Goal: Information Seeking & Learning: Learn about a topic

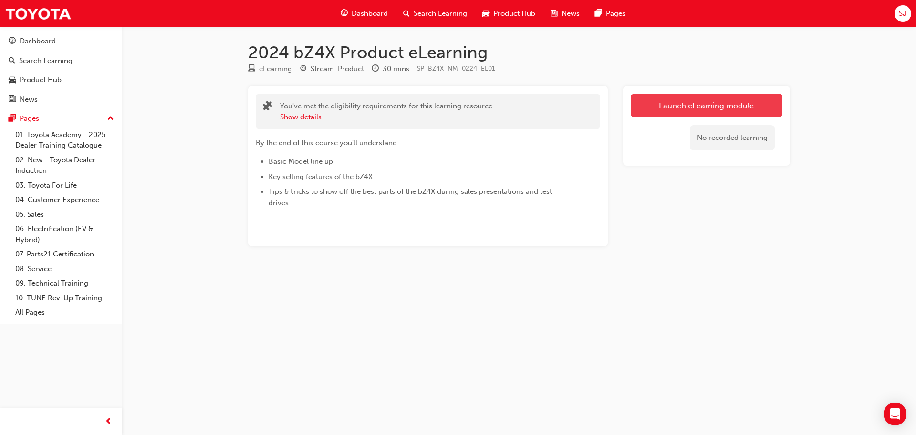
click at [704, 108] on link "Launch eLearning module" at bounding box center [707, 106] width 152 height 24
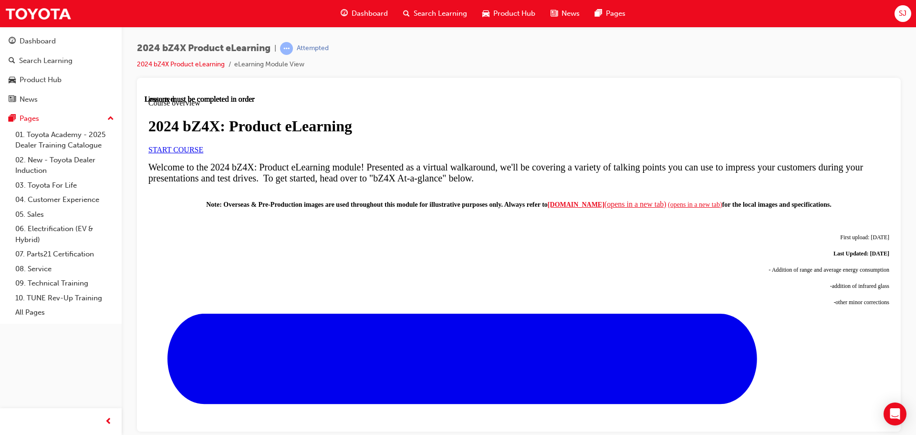
click at [203, 153] on span "START COURSE" at bounding box center [175, 149] width 55 height 8
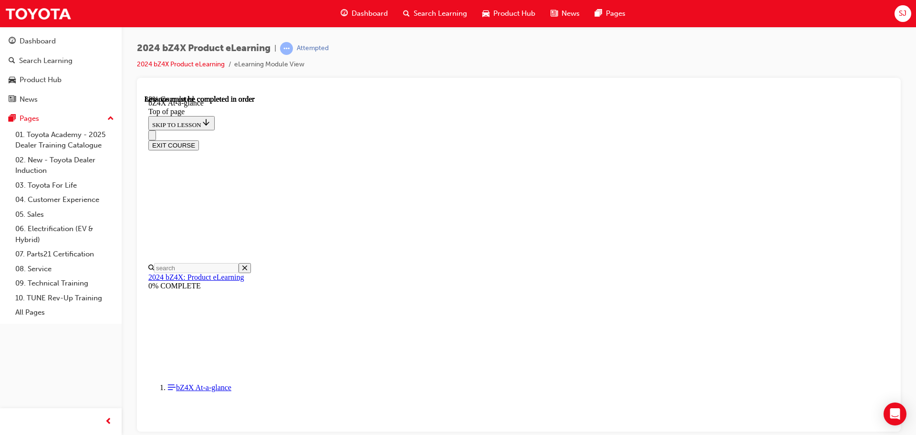
scroll to position [1413, 0]
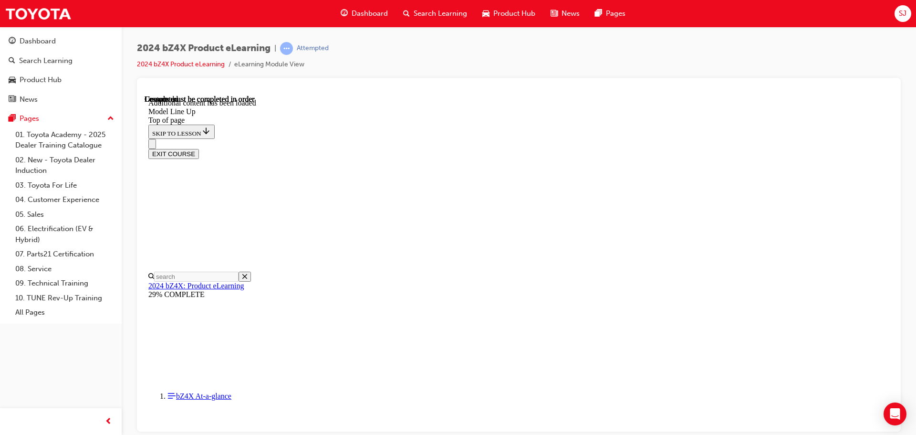
scroll to position [1886, 0]
click at [199, 148] on button "EXIT COURSE" at bounding box center [173, 153] width 51 height 10
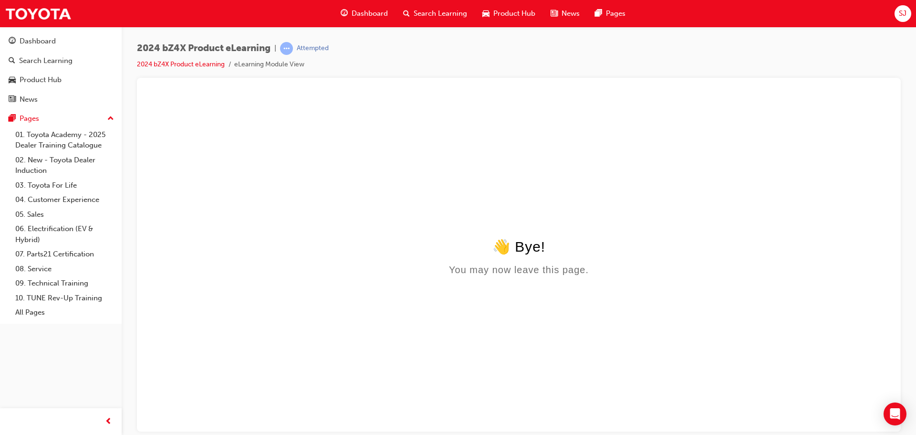
scroll to position [0, 0]
click at [175, 66] on link "2024 bZ4X Product eLearning" at bounding box center [181, 64] width 88 height 8
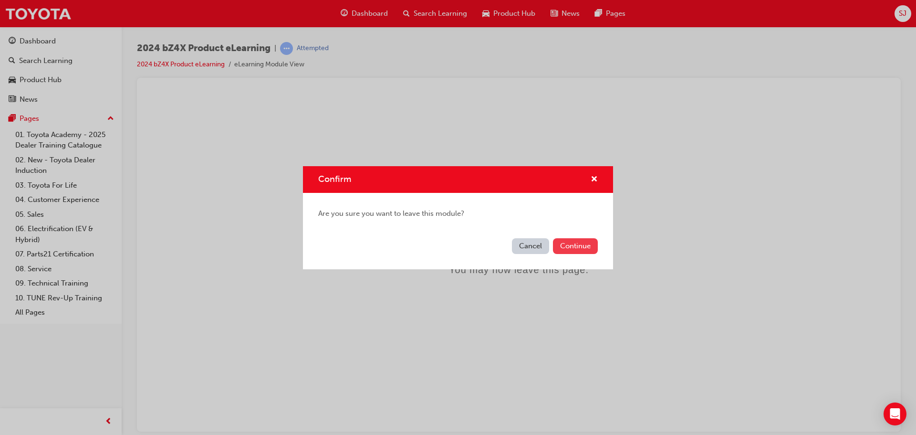
click at [580, 244] on button "Continue" at bounding box center [575, 246] width 45 height 16
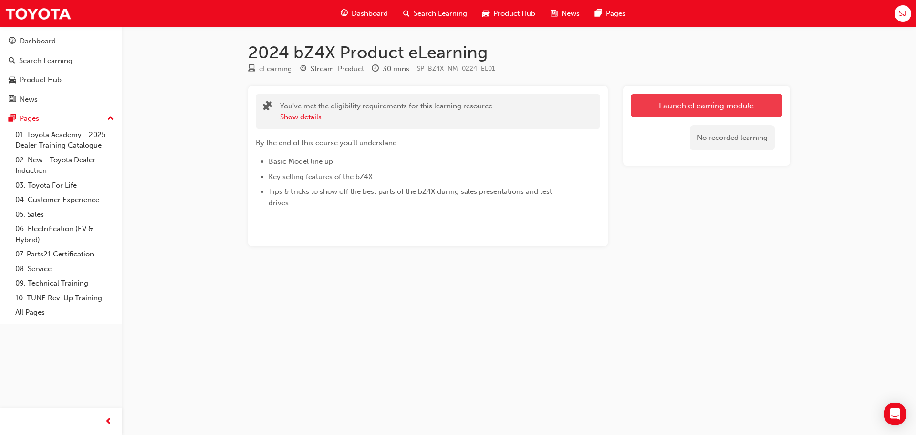
click at [705, 109] on link "Launch eLearning module" at bounding box center [707, 106] width 152 height 24
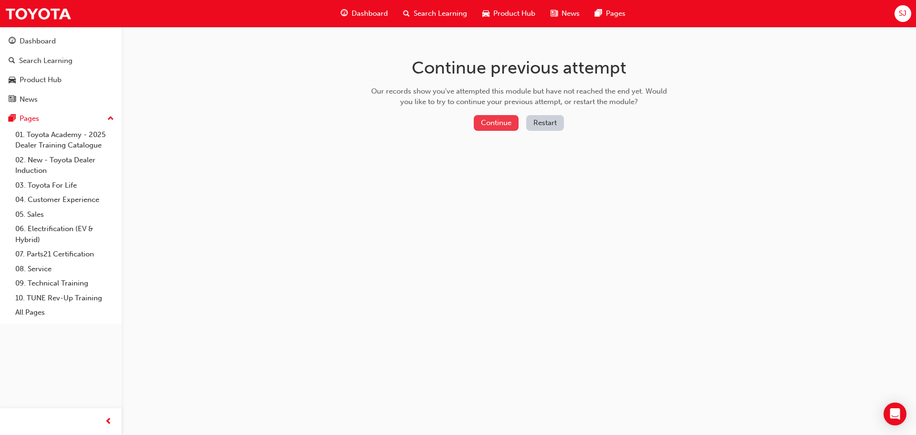
click at [506, 116] on button "Continue" at bounding box center [496, 123] width 45 height 16
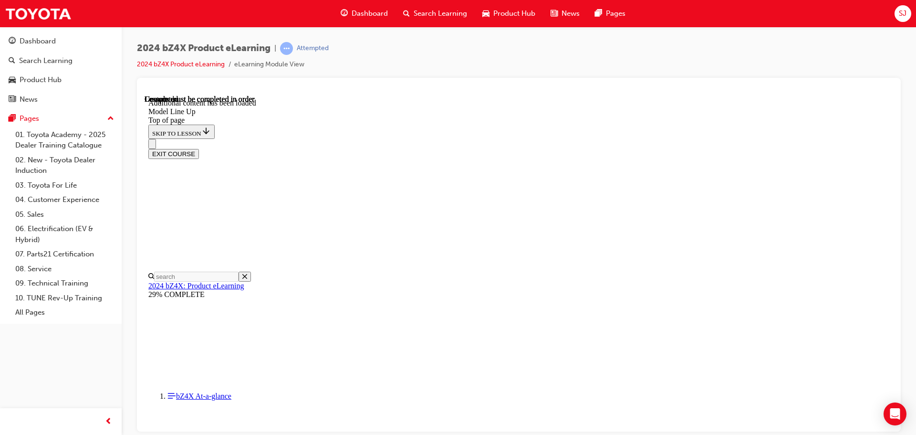
scroll to position [1842, 0]
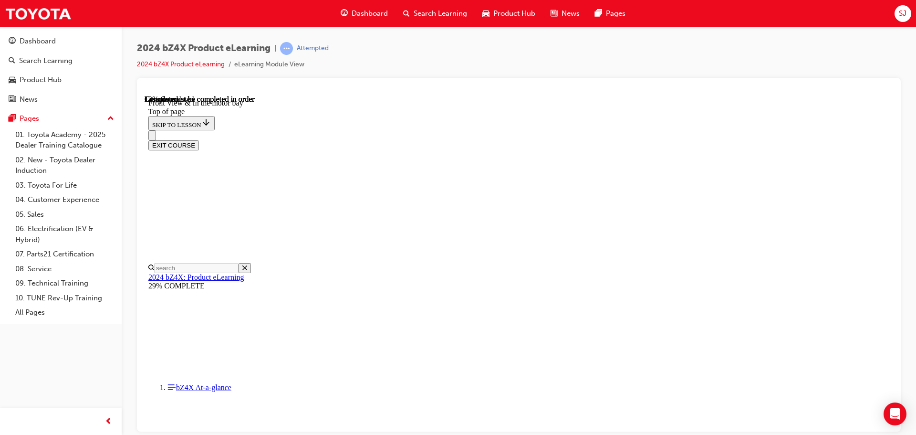
scroll to position [364, 0]
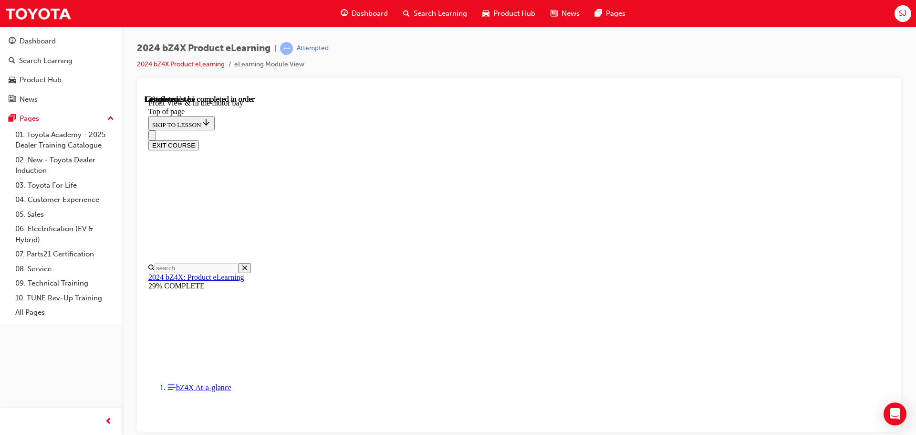
scroll to position [341, 0]
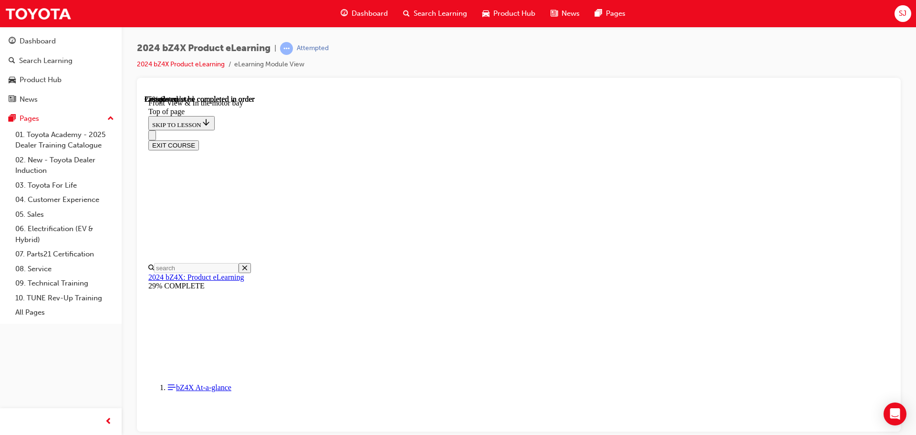
scroll to position [695, 0]
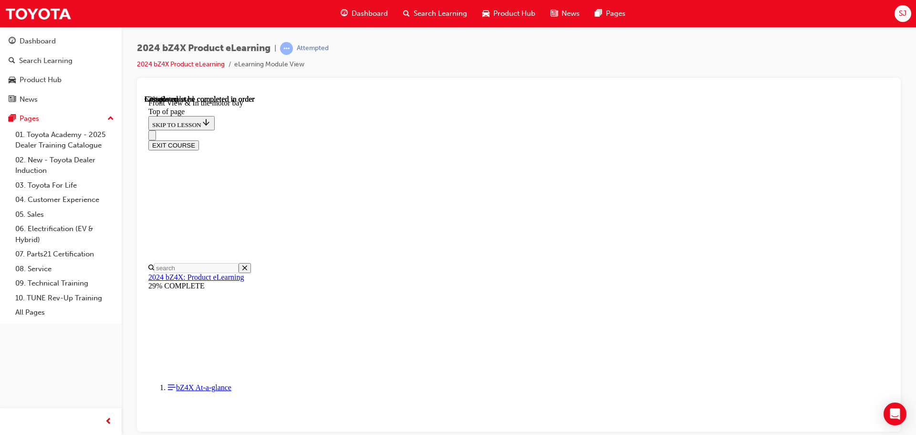
scroll to position [1363, 0]
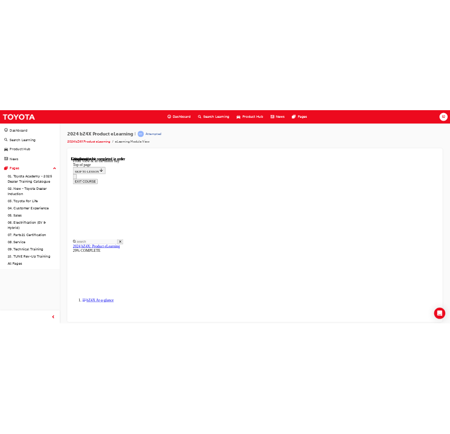
scroll to position [1438, 0]
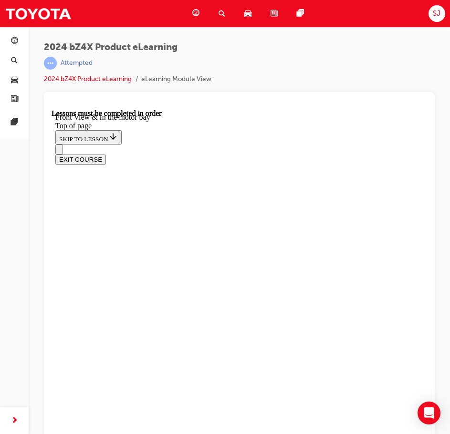
scroll to position [1205, 0]
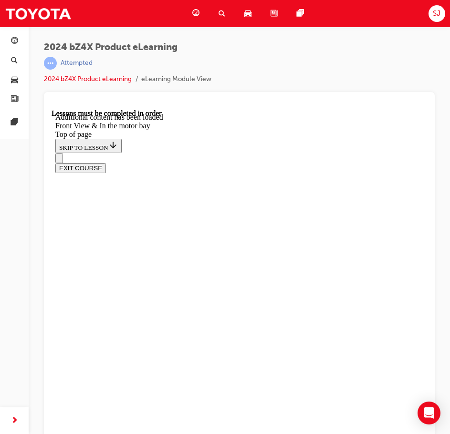
scroll to position [1442, 0]
drag, startPoint x: 283, startPoint y: 271, endPoint x: 196, endPoint y: 234, distance: 94.7
drag, startPoint x: 189, startPoint y: 240, endPoint x: 270, endPoint y: 280, distance: 90.5
drag, startPoint x: 162, startPoint y: 235, endPoint x: 189, endPoint y: 235, distance: 27.2
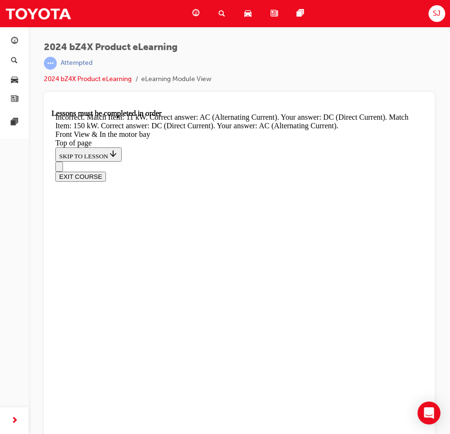
drag, startPoint x: 156, startPoint y: 236, endPoint x: 191, endPoint y: 237, distance: 34.9
drag, startPoint x: 163, startPoint y: 278, endPoint x: 198, endPoint y: 279, distance: 35.3
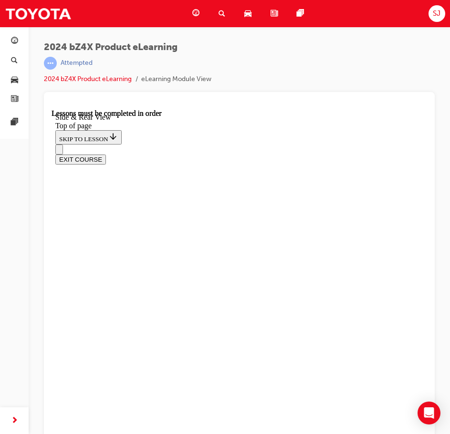
scroll to position [364, 0]
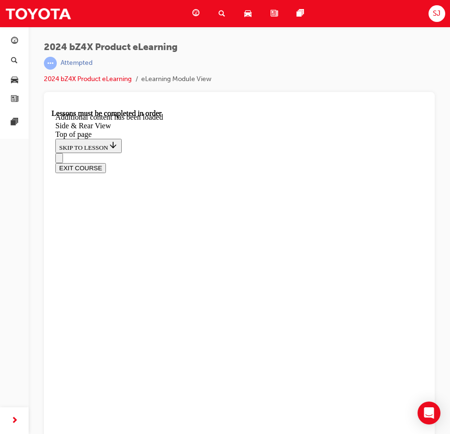
scroll to position [1710, 0]
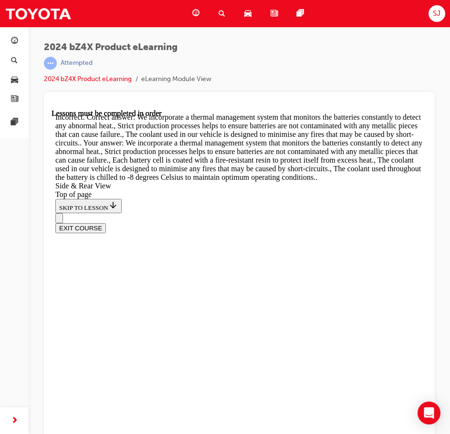
scroll to position [1719, 0]
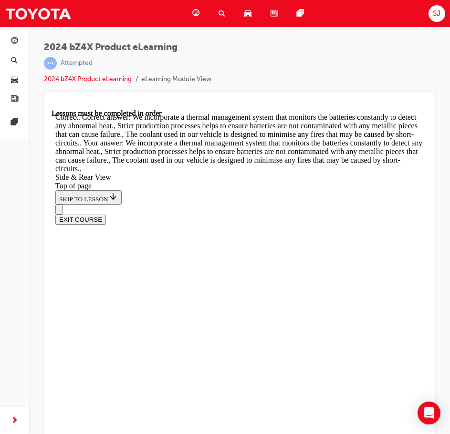
scroll to position [2585, 0]
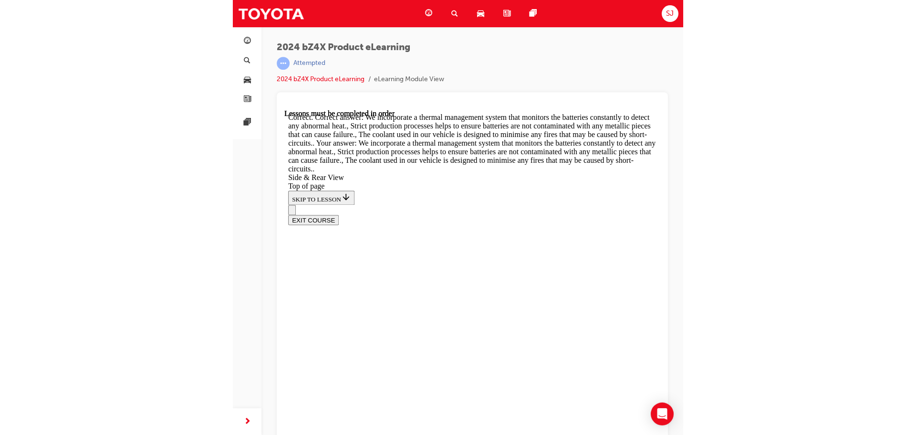
scroll to position [2553, 0]
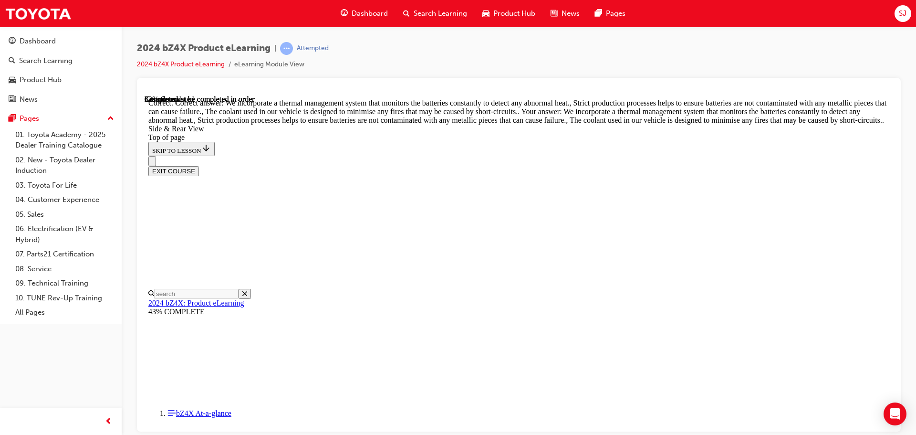
scroll to position [2840, 0]
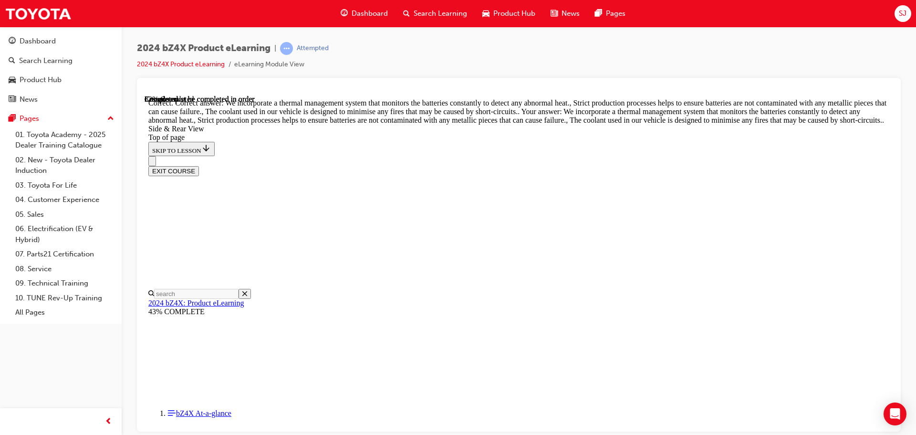
scroll to position [2667, 0]
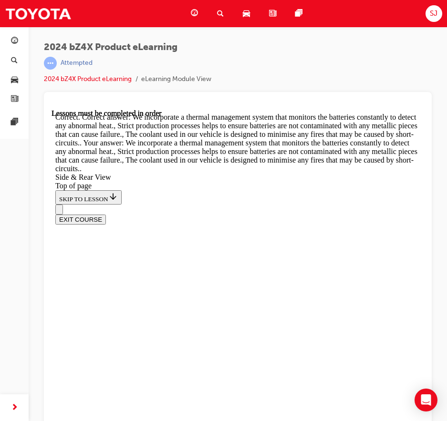
scroll to position [2810, 0]
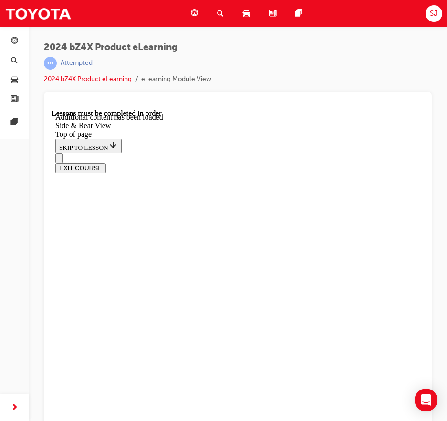
scroll to position [3060, 0]
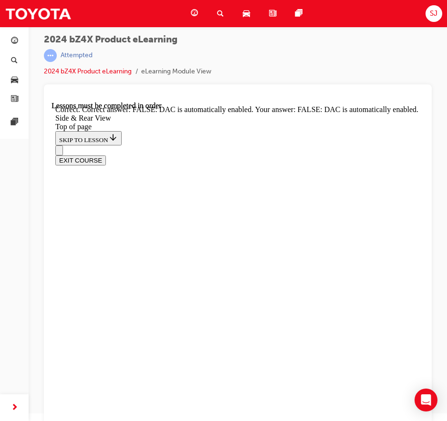
scroll to position [13, 0]
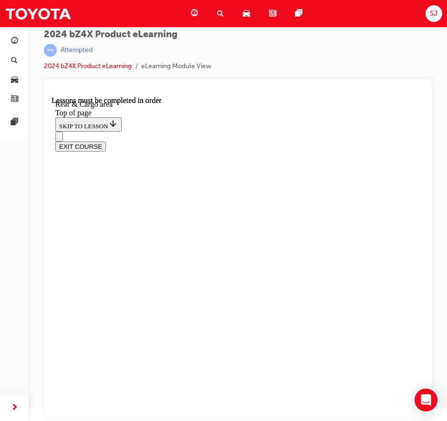
scroll to position [316, 0]
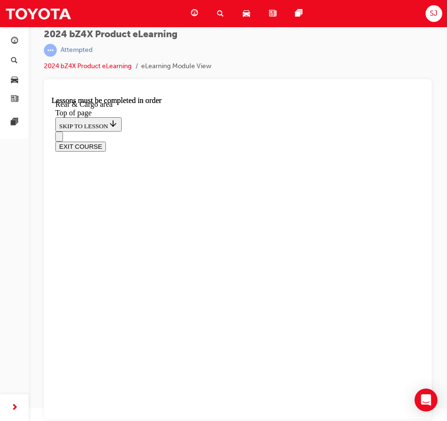
drag, startPoint x: 371, startPoint y: 254, endPoint x: 361, endPoint y: 258, distance: 10.9
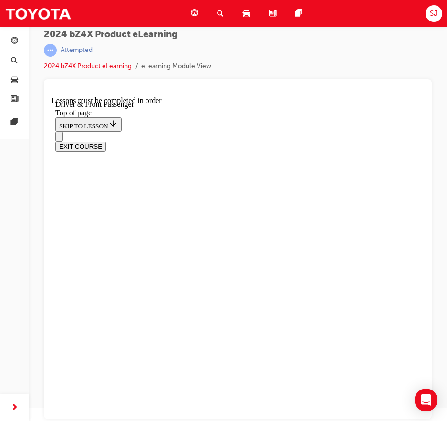
drag, startPoint x: 291, startPoint y: 260, endPoint x: 297, endPoint y: 238, distance: 22.8
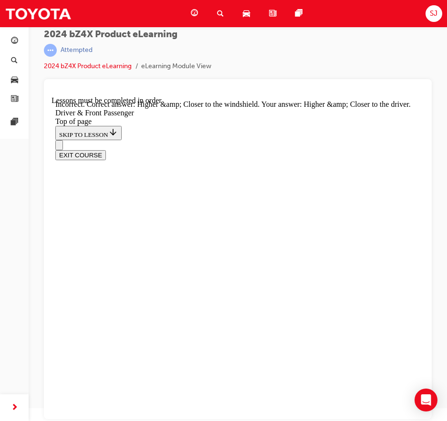
scroll to position [2204, 0]
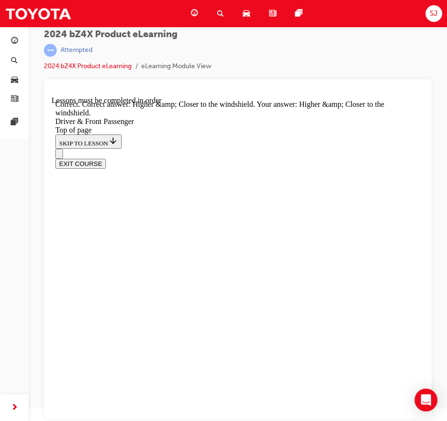
scroll to position [2246, 0]
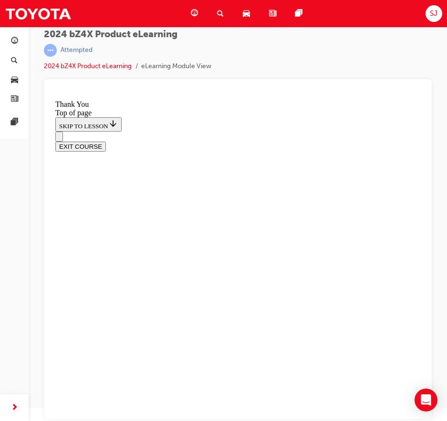
scroll to position [408, 0]
